Goal: Task Accomplishment & Management: Manage account settings

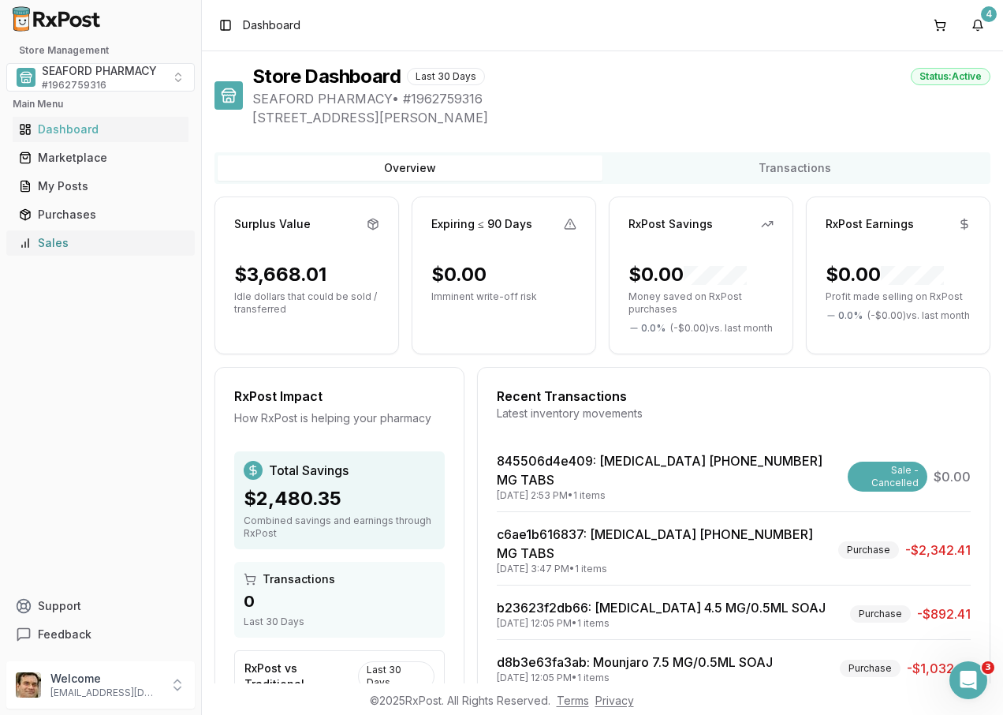
click at [77, 238] on div "Sales" at bounding box center [100, 243] width 163 height 16
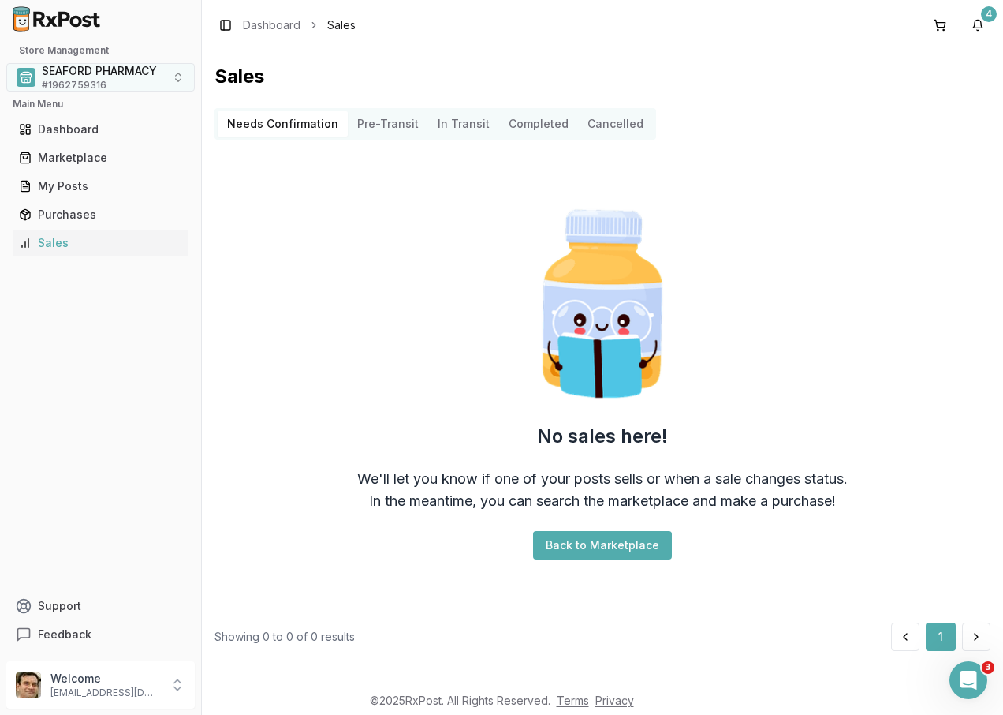
click at [177, 73] on button "SEAFORD PHARMACY # 1962759316" at bounding box center [100, 77] width 189 height 28
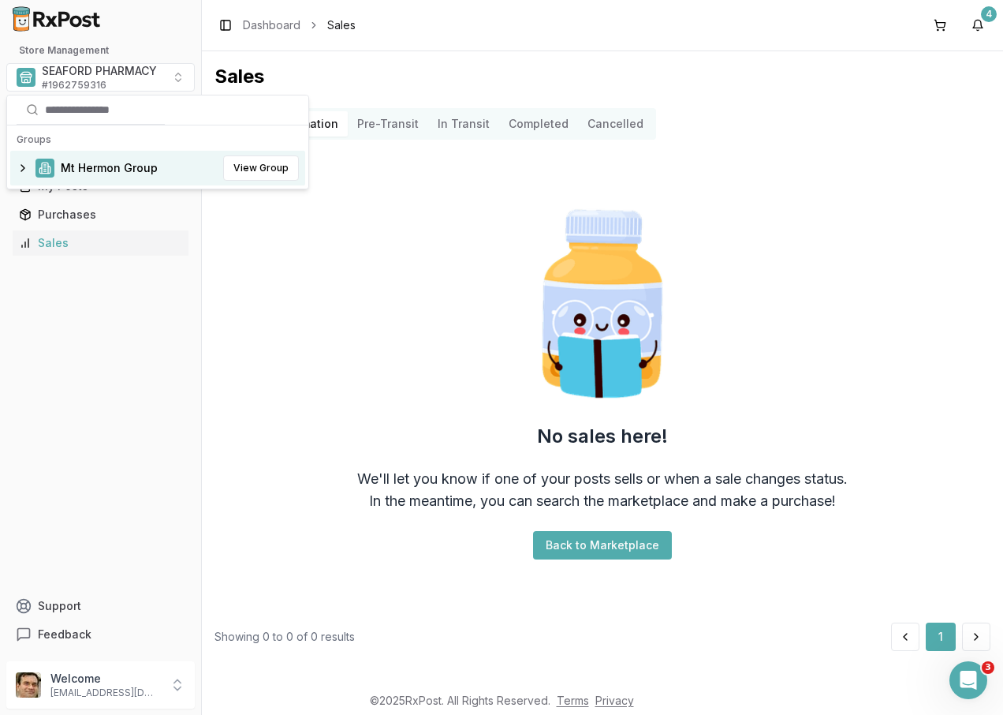
click at [129, 166] on span "Mt Hermon Group" at bounding box center [109, 168] width 97 height 16
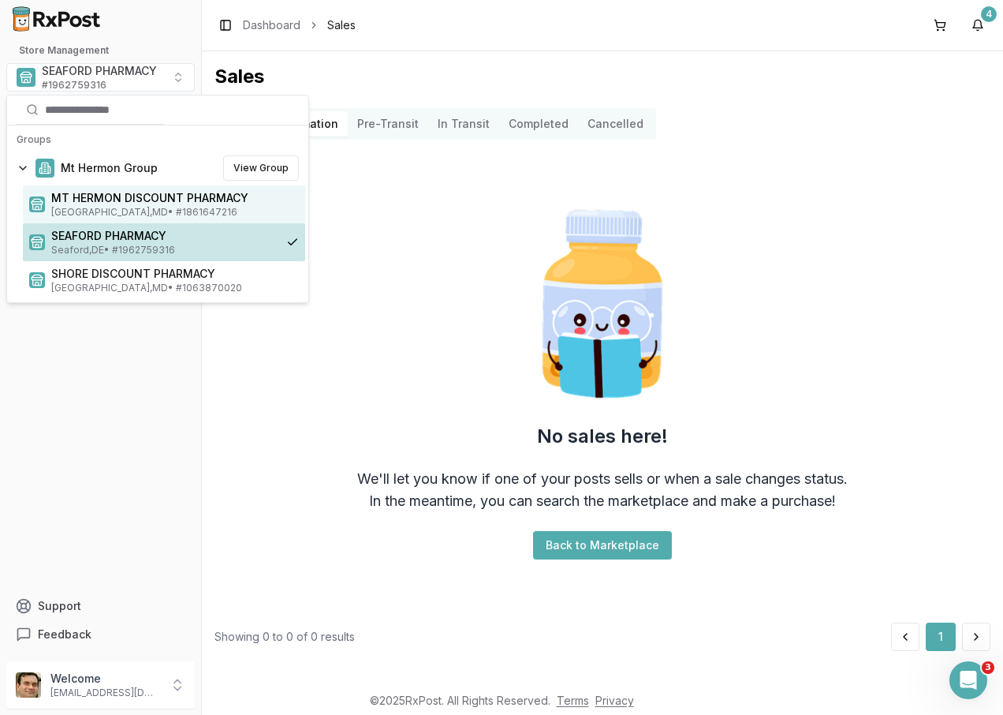
click at [231, 204] on span "MT HERMON DISCOUNT PHARMACY" at bounding box center [175, 198] width 248 height 16
click at [242, 210] on span "[GEOGRAPHIC_DATA] , [GEOGRAPHIC_DATA] • # 1861647216" at bounding box center [175, 212] width 248 height 13
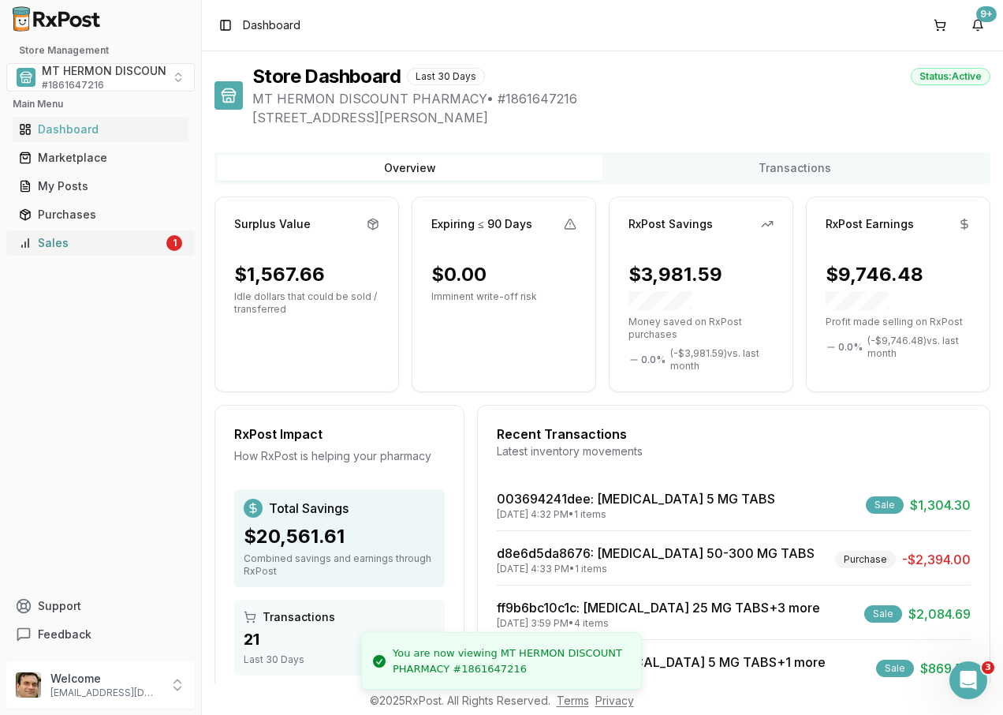
click at [136, 242] on div "Sales" at bounding box center [91, 243] width 144 height 16
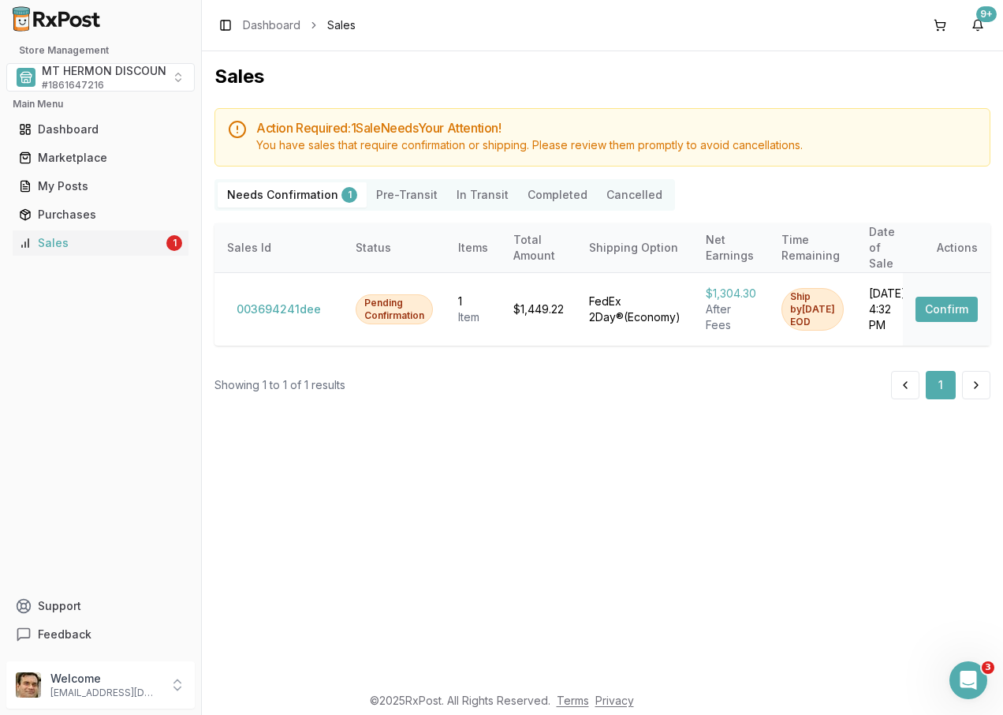
drag, startPoint x: 624, startPoint y: 192, endPoint x: 632, endPoint y: 191, distance: 7.9
click at [624, 191] on button "Cancelled" at bounding box center [634, 194] width 75 height 25
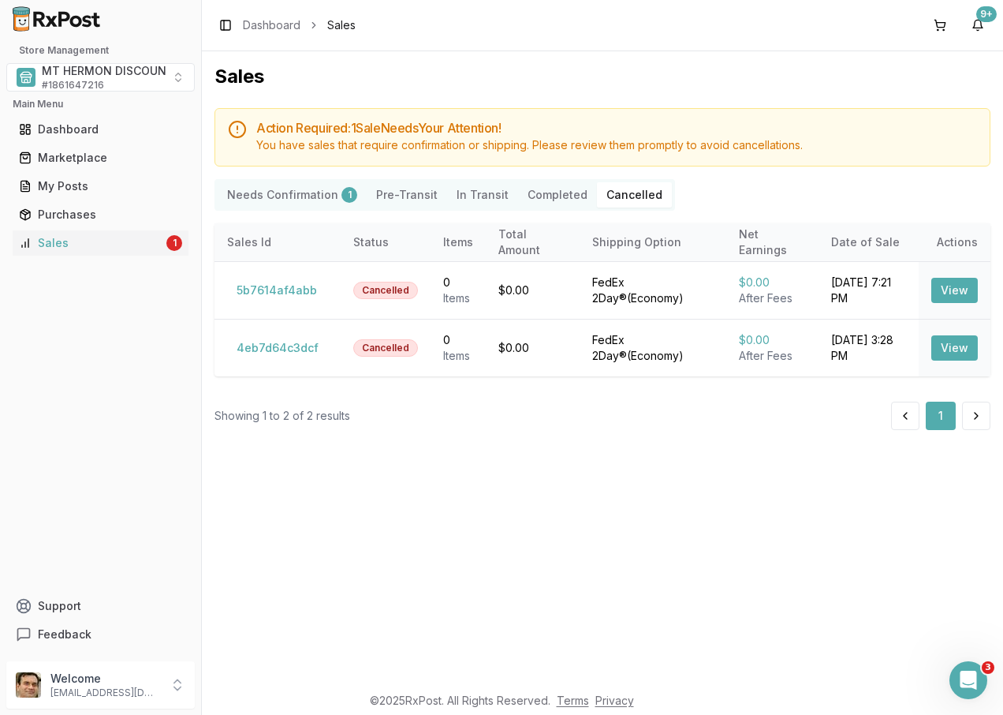
click at [274, 194] on Confirmation "Needs Confirmation 1" at bounding box center [292, 194] width 149 height 25
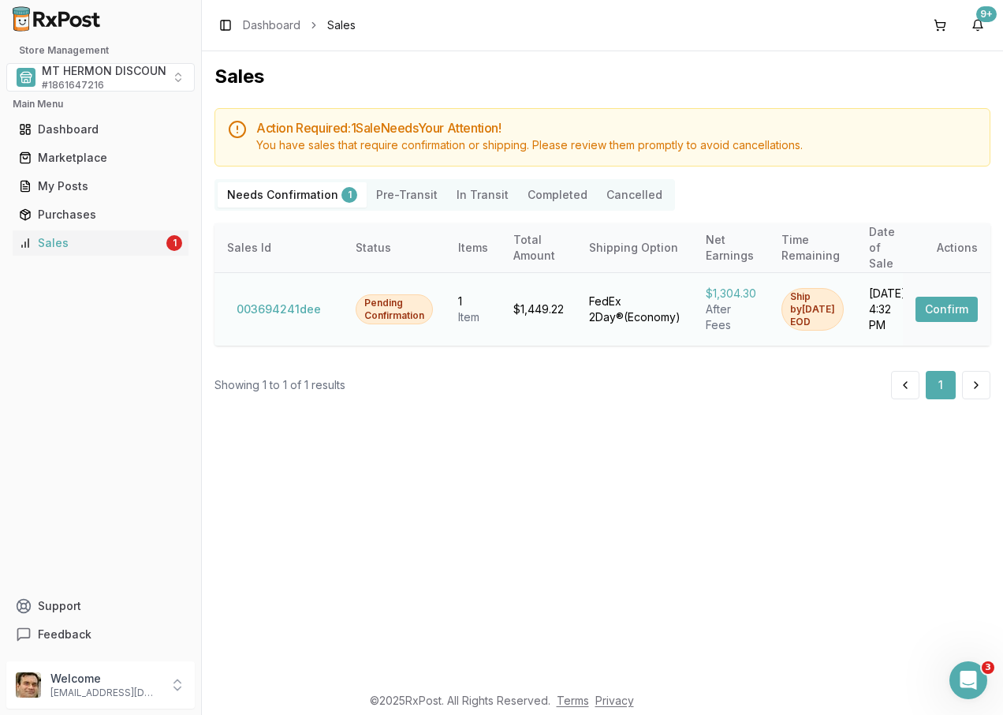
click at [961, 298] on button "Confirm" at bounding box center [947, 309] width 62 height 25
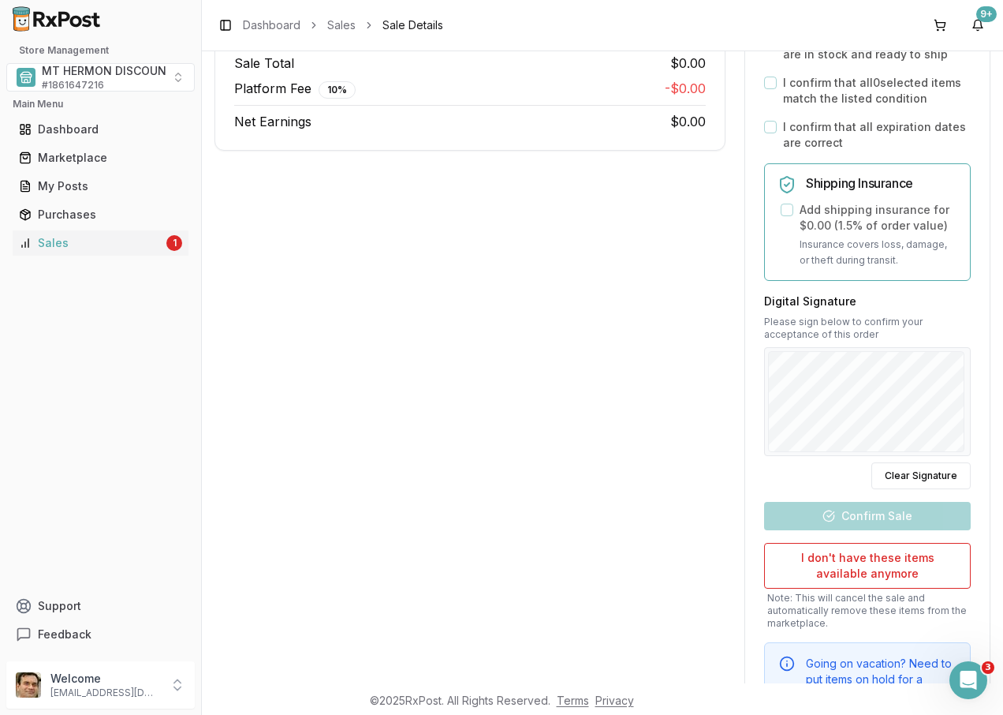
scroll to position [473, 0]
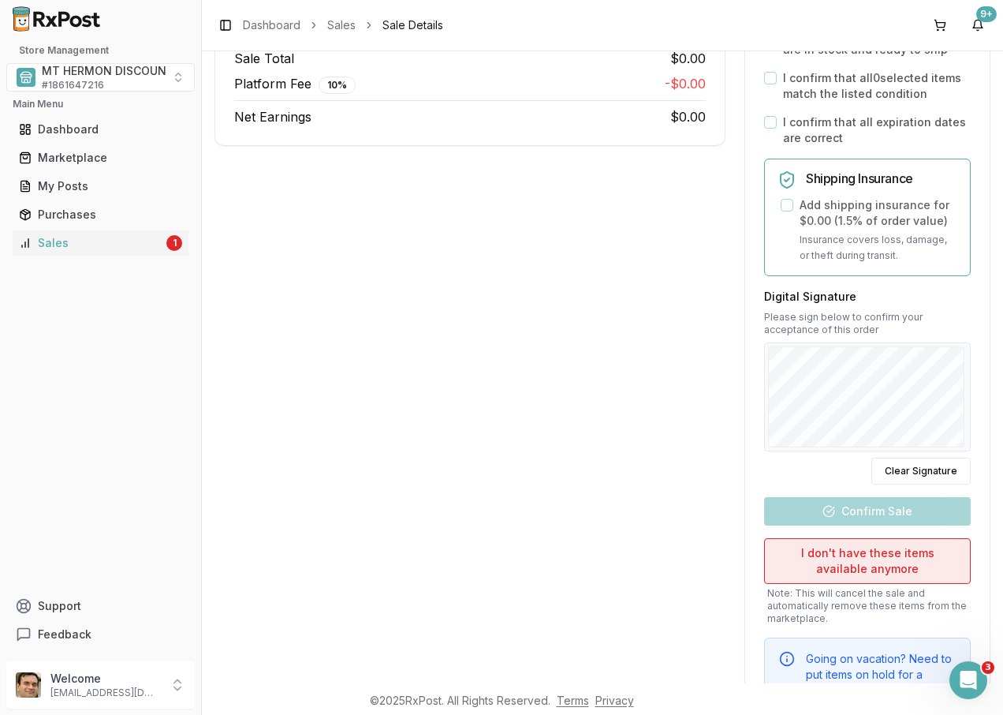
click at [871, 561] on button "I don't have these items available anymore" at bounding box center [867, 561] width 207 height 46
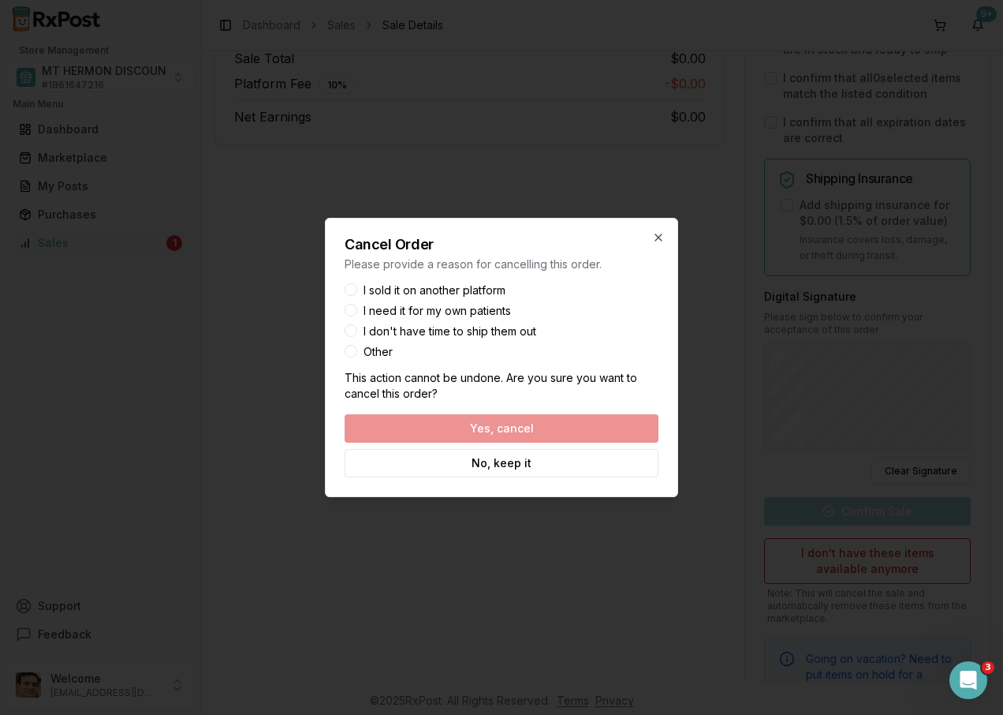
click at [519, 429] on div "Yes, cancel No, keep it" at bounding box center [502, 445] width 314 height 63
click at [352, 310] on button "I need it for my own patients" at bounding box center [351, 310] width 13 height 13
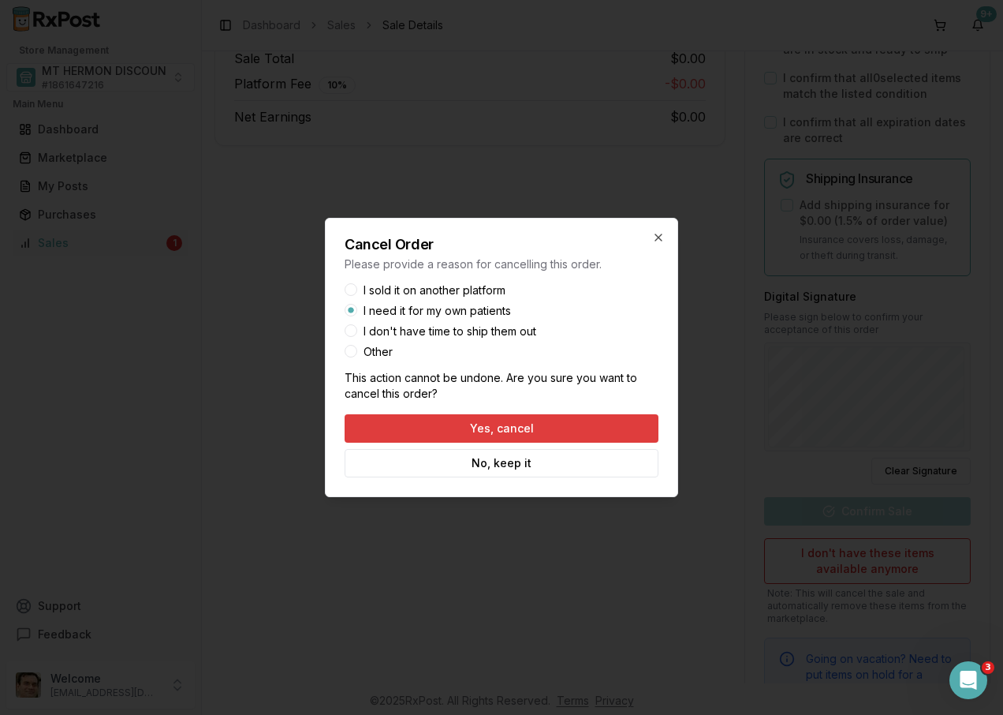
click at [557, 431] on button "Yes, cancel" at bounding box center [502, 428] width 314 height 28
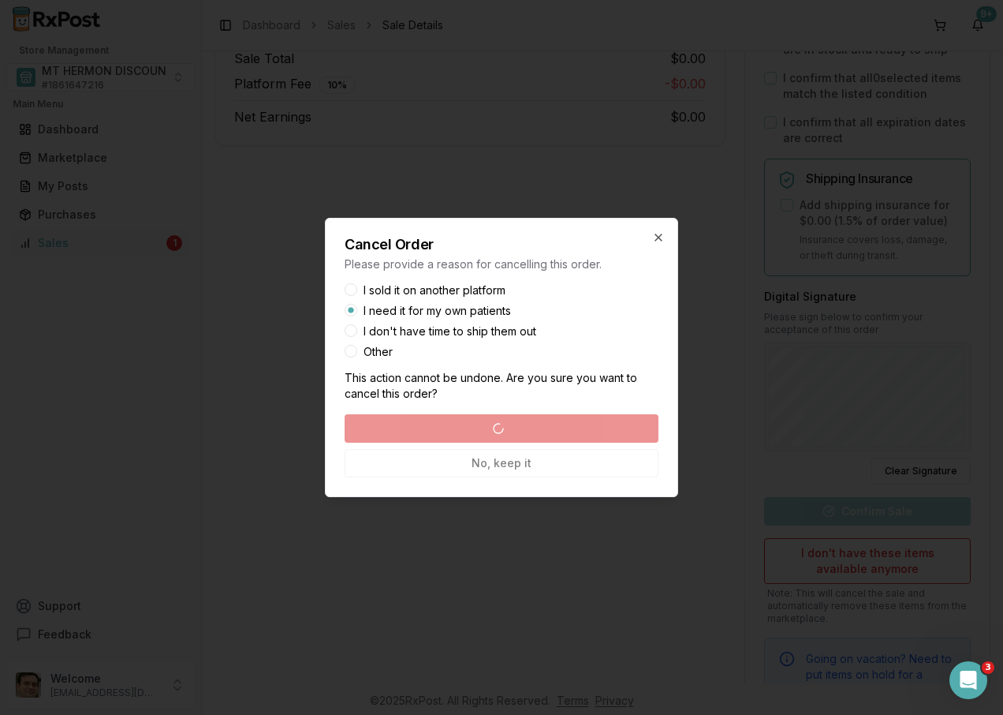
scroll to position [0, 0]
